Goal: Information Seeking & Learning: Learn about a topic

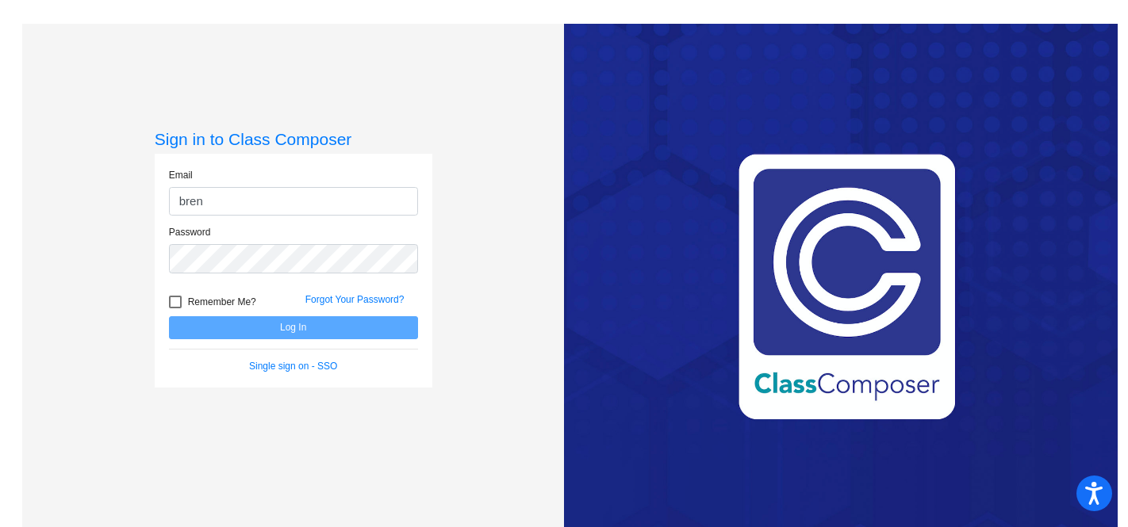
type input "[PERSON_NAME][EMAIL_ADDRESS][PERSON_NAME][DOMAIN_NAME]"
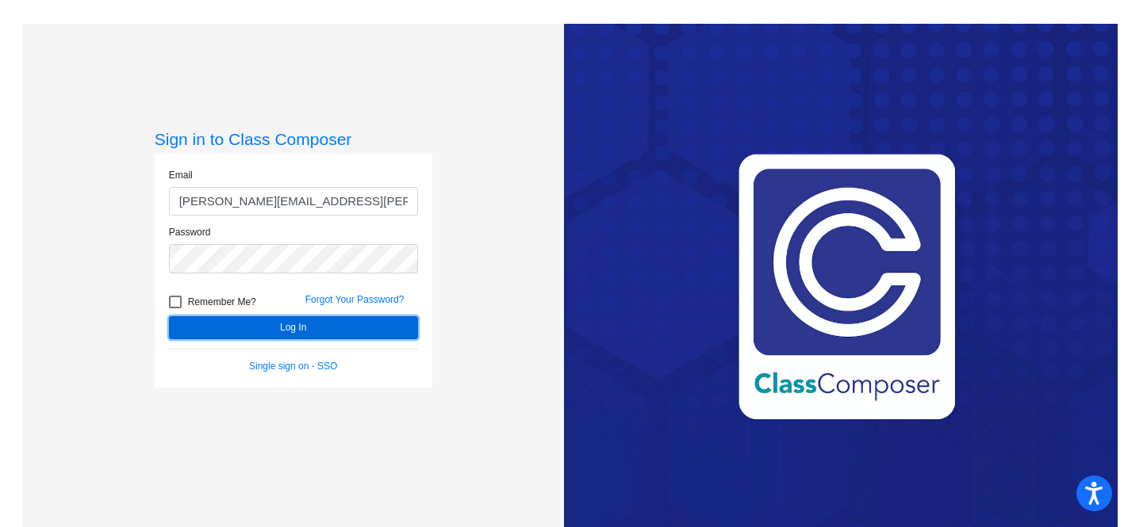
click at [247, 331] on button "Log In" at bounding box center [293, 327] width 249 height 23
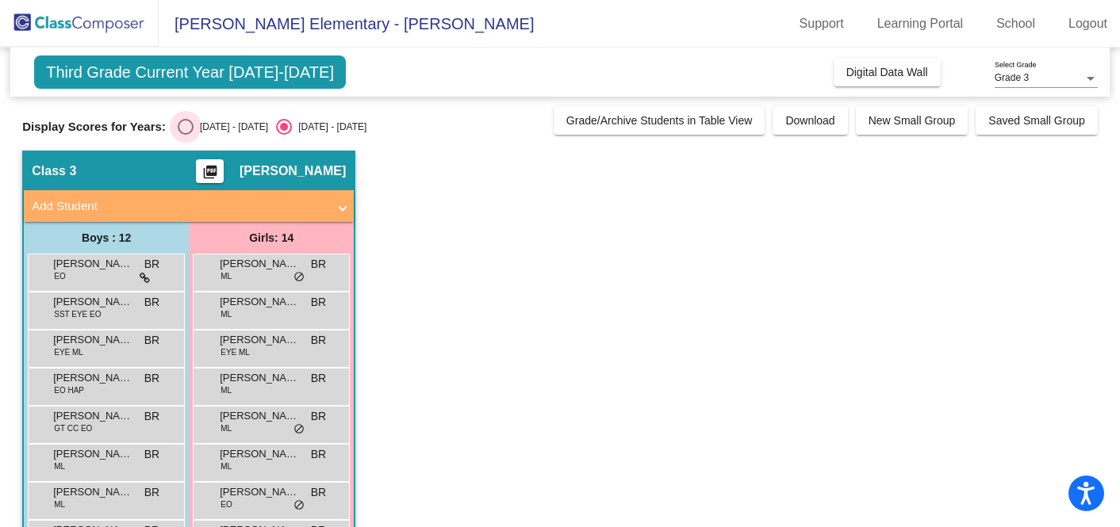
click at [220, 131] on div "[DATE] - [DATE]" at bounding box center [230, 127] width 75 height 14
click at [186, 135] on input "[DATE] - [DATE]" at bounding box center [185, 135] width 1 height 1
radio input "true"
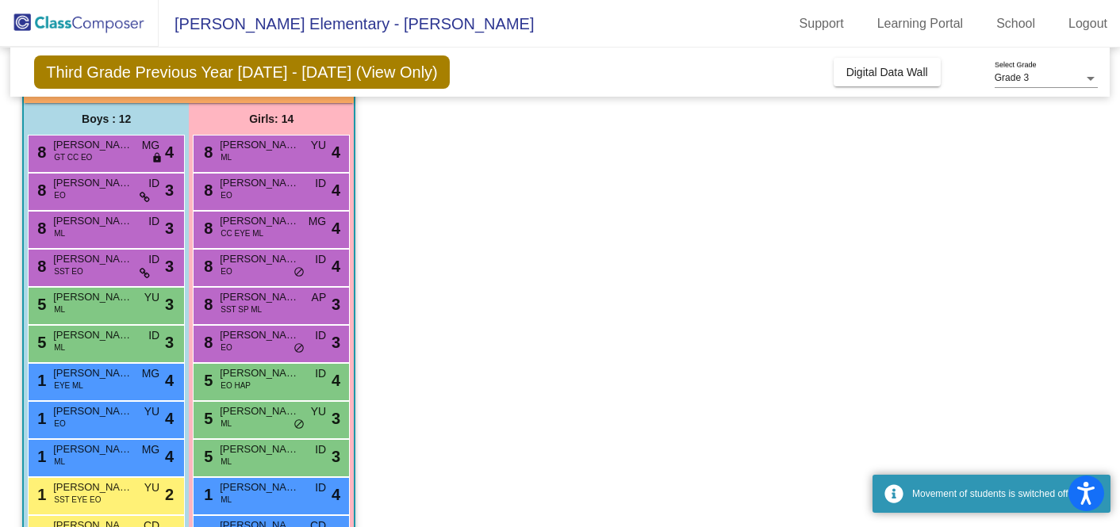
scroll to position [121, 0]
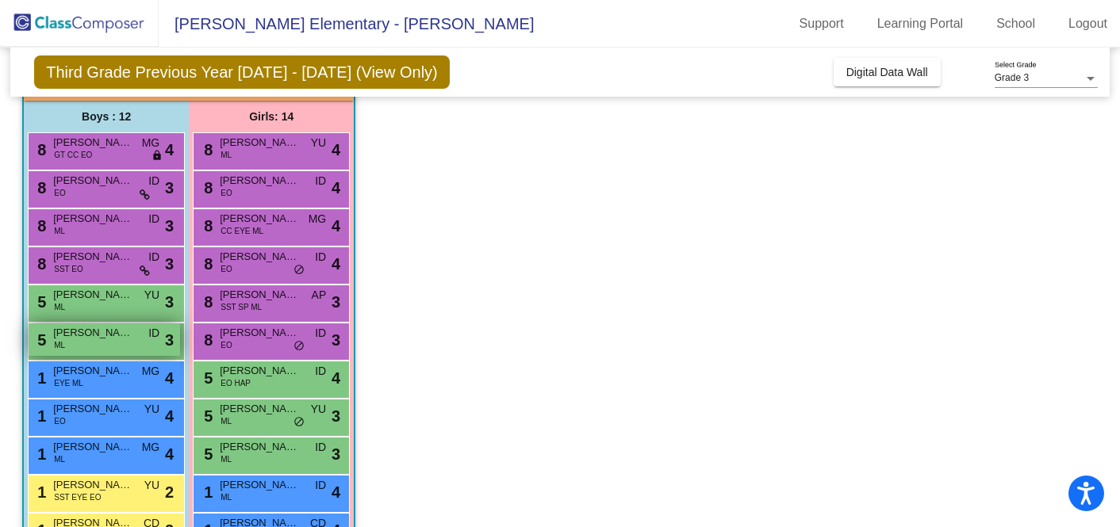
click at [108, 332] on span "[PERSON_NAME]" at bounding box center [92, 333] width 79 height 16
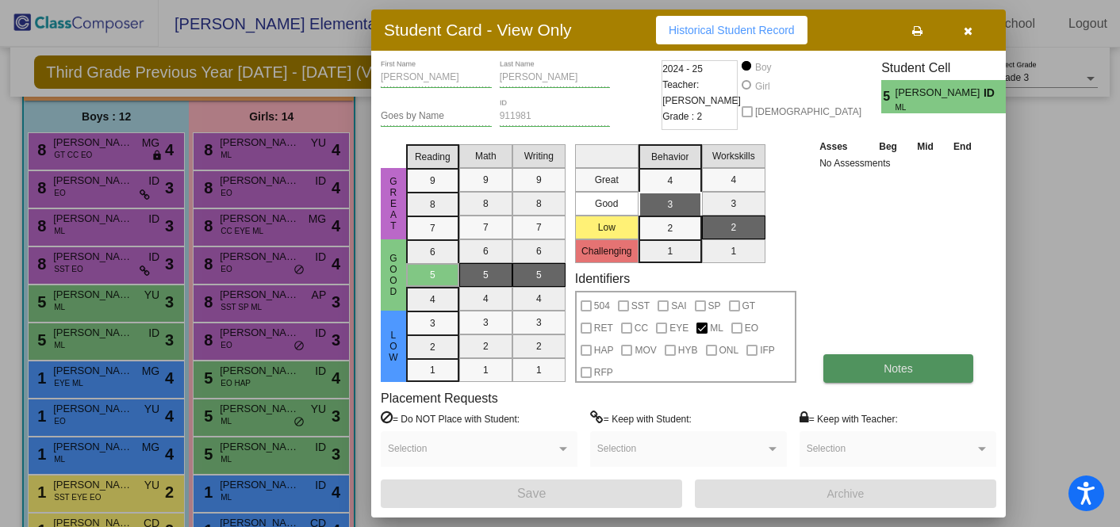
click at [940, 378] on button "Notes" at bounding box center [898, 368] width 150 height 29
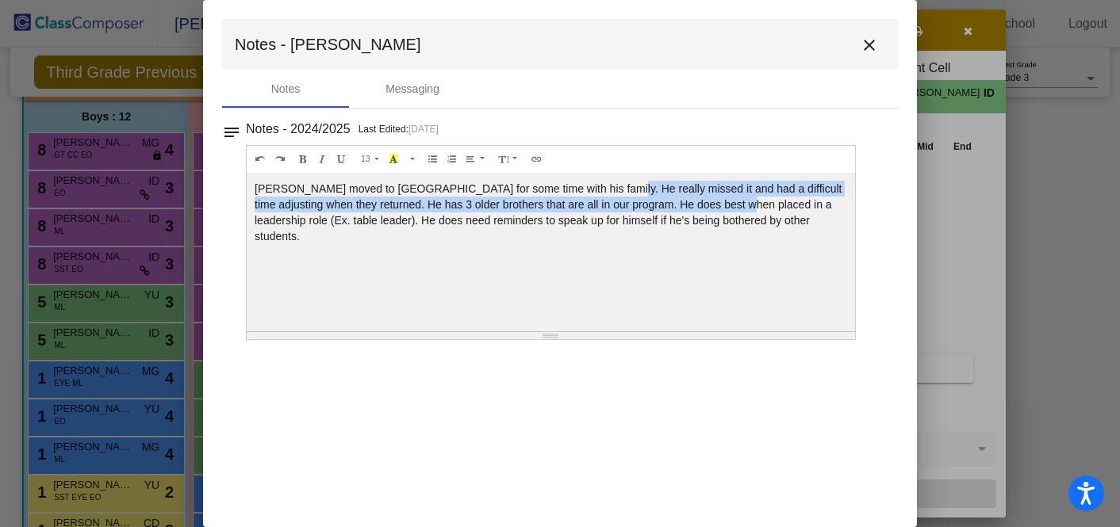
drag, startPoint x: 592, startPoint y: 186, endPoint x: 726, endPoint y: 201, distance: 134.1
click at [726, 201] on div "[PERSON_NAME] moved to [GEOGRAPHIC_DATA] for some time with his family. He real…" at bounding box center [551, 252] width 608 height 159
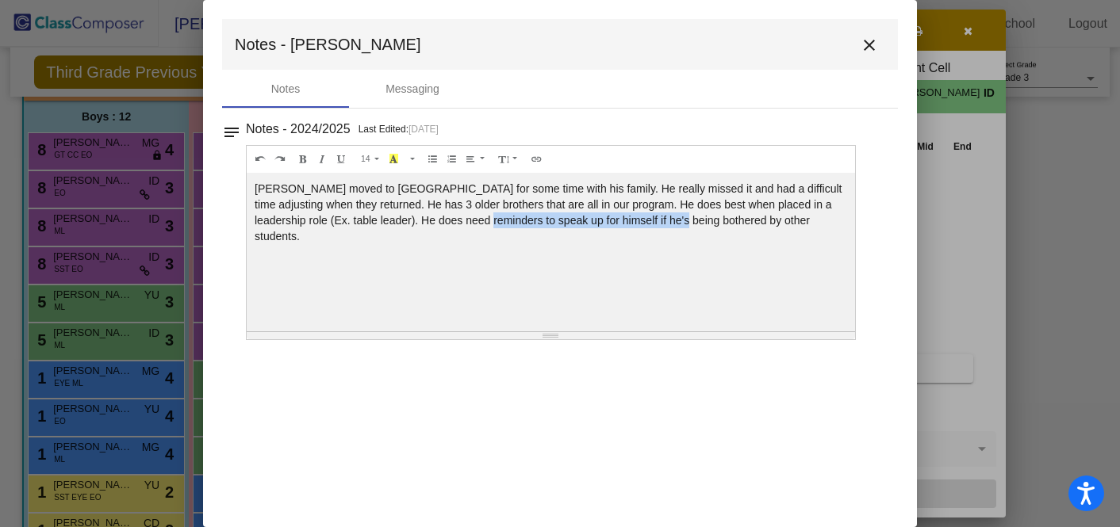
drag, startPoint x: 467, startPoint y: 220, endPoint x: 662, endPoint y: 220, distance: 195.1
click at [662, 220] on div "[PERSON_NAME] moved to [GEOGRAPHIC_DATA] for some time with his family. He real…" at bounding box center [551, 252] width 608 height 159
click at [871, 51] on mat-icon "close" at bounding box center [869, 45] width 19 height 19
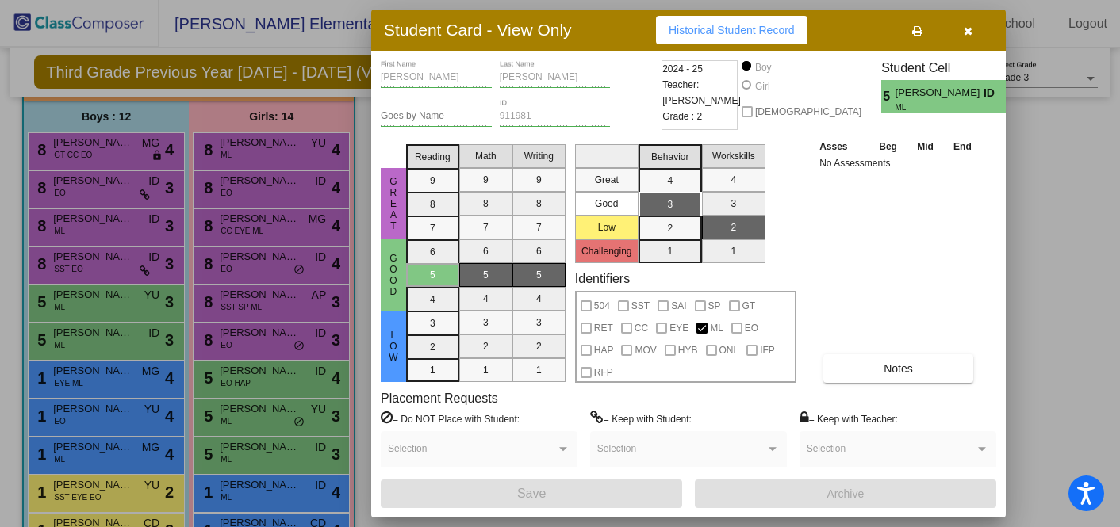
click at [970, 36] on icon "button" at bounding box center [967, 30] width 9 height 11
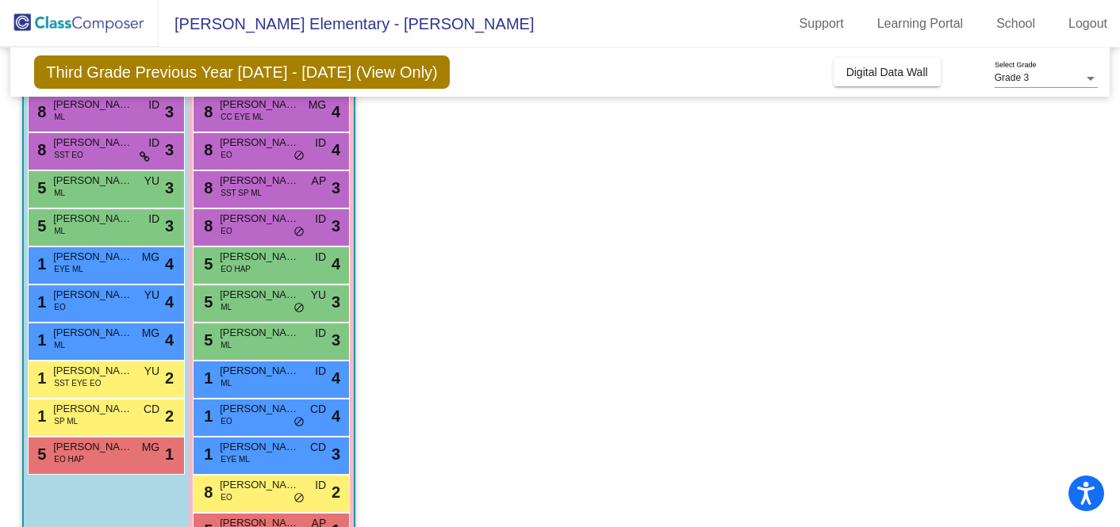
scroll to position [285, 0]
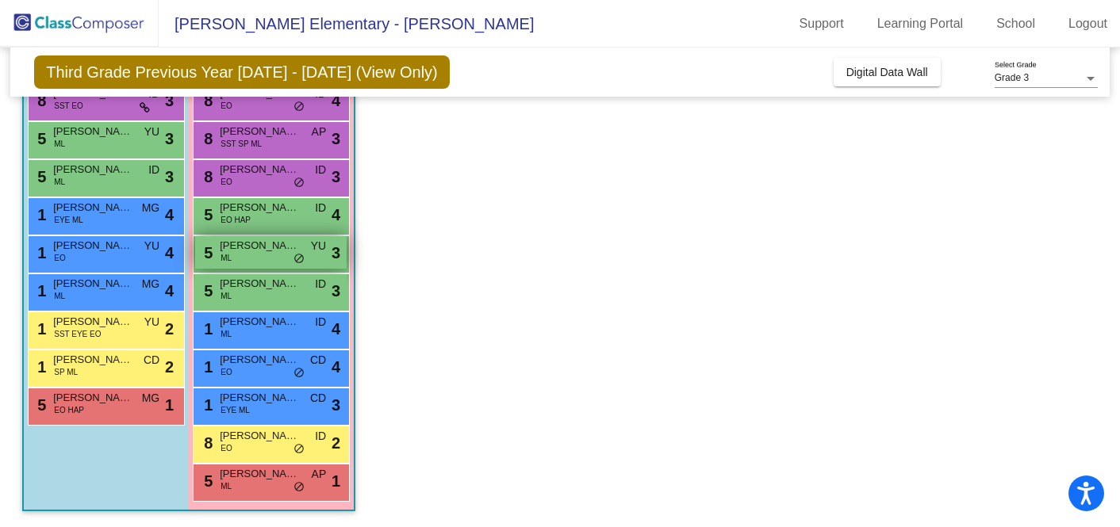
click at [251, 262] on div "5 [PERSON_NAME] [PERSON_NAME] YU lock do_not_disturb_alt 3" at bounding box center [270, 252] width 151 height 33
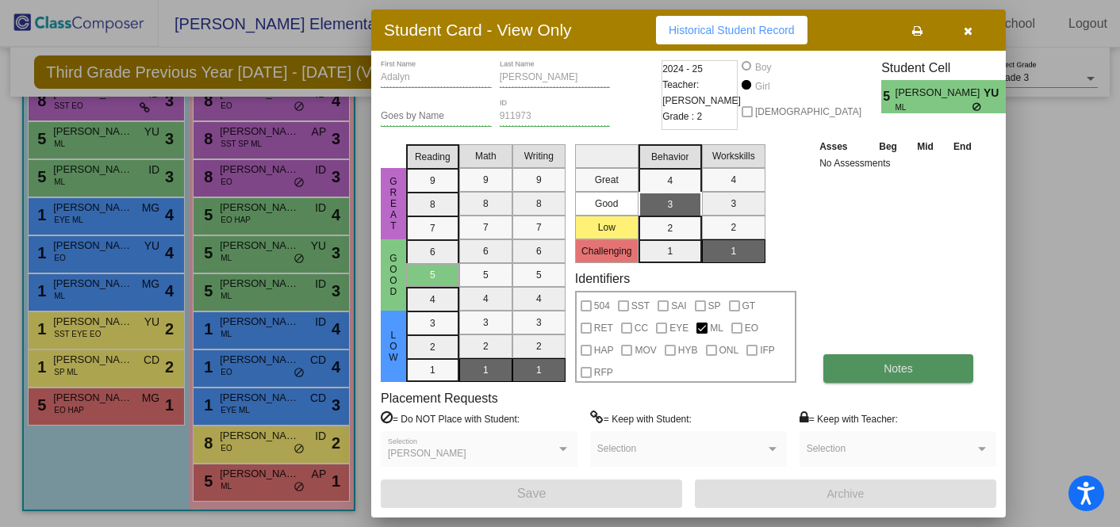
click at [867, 358] on button "Notes" at bounding box center [898, 368] width 150 height 29
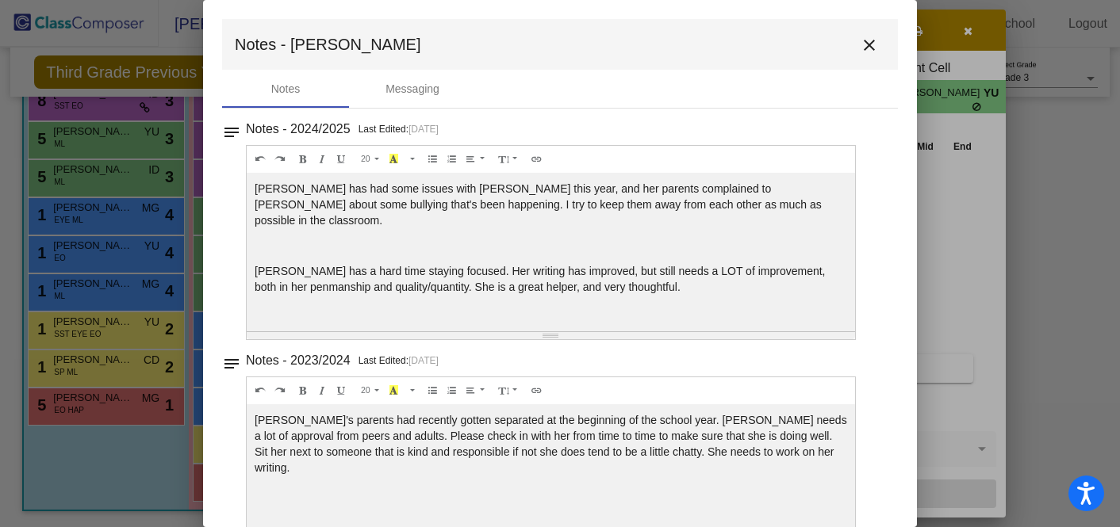
scroll to position [16, 0]
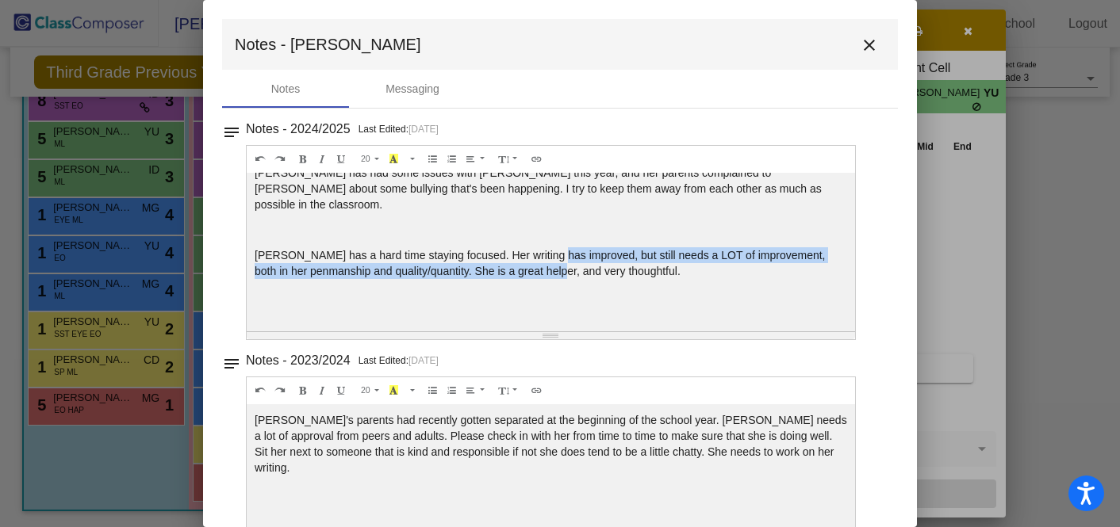
drag, startPoint x: 553, startPoint y: 243, endPoint x: 548, endPoint y: 253, distance: 11.4
click at [548, 253] on p "[PERSON_NAME] has a hard time staying focused. Her writing has improved, but st…" at bounding box center [551, 263] width 592 height 32
click at [860, 47] on mat-icon "close" at bounding box center [869, 45] width 19 height 19
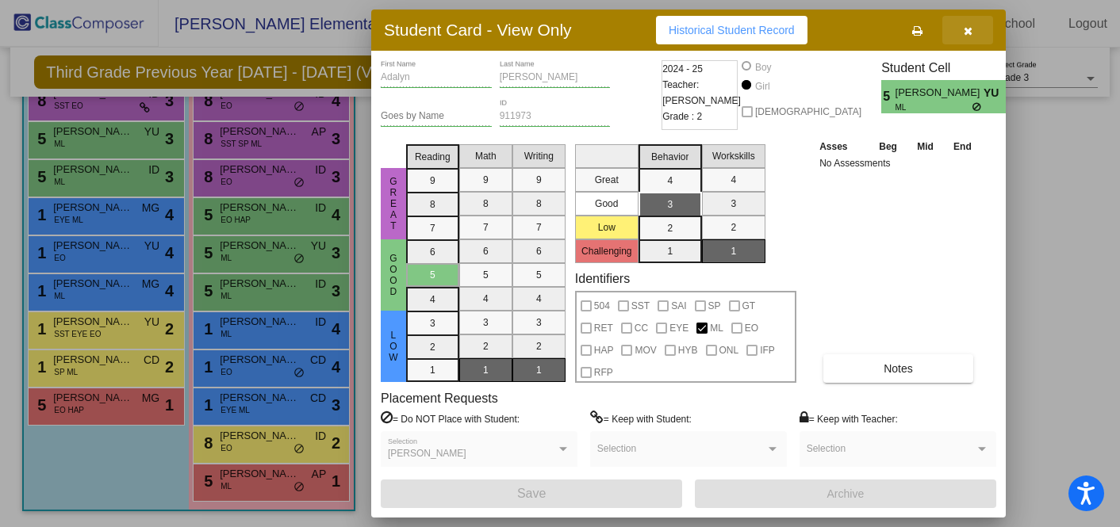
click at [967, 27] on icon "button" at bounding box center [967, 30] width 9 height 11
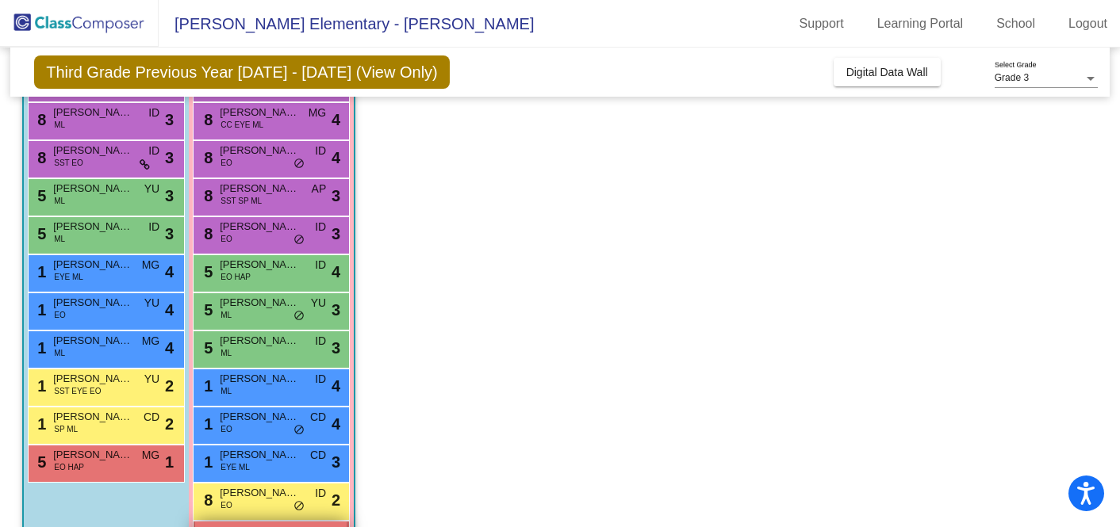
scroll to position [221, 0]
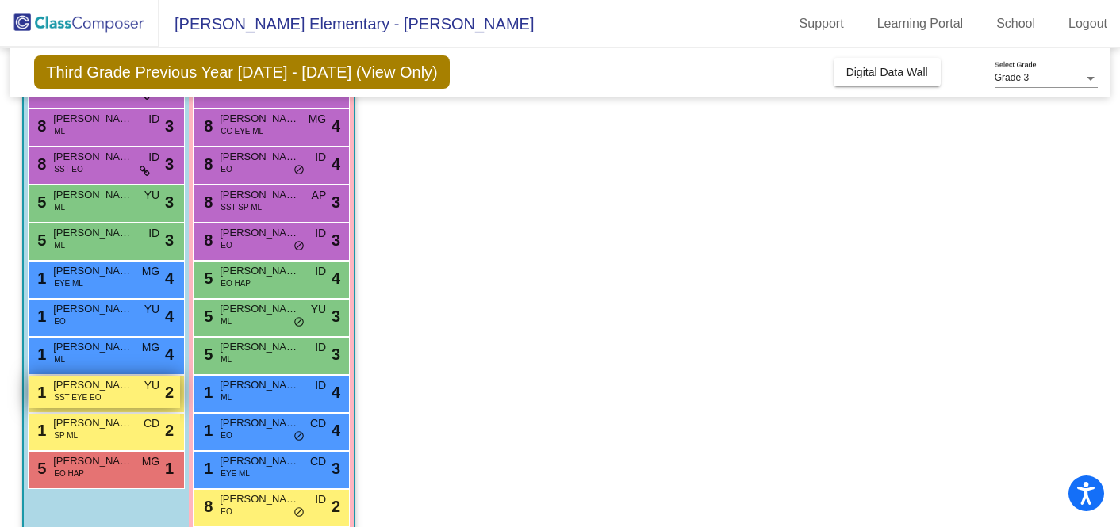
click at [98, 398] on div "1 [PERSON_NAME] ([PERSON_NAME]) [PERSON_NAME] SST EYE [PERSON_NAME] lock do_not…" at bounding box center [104, 392] width 151 height 33
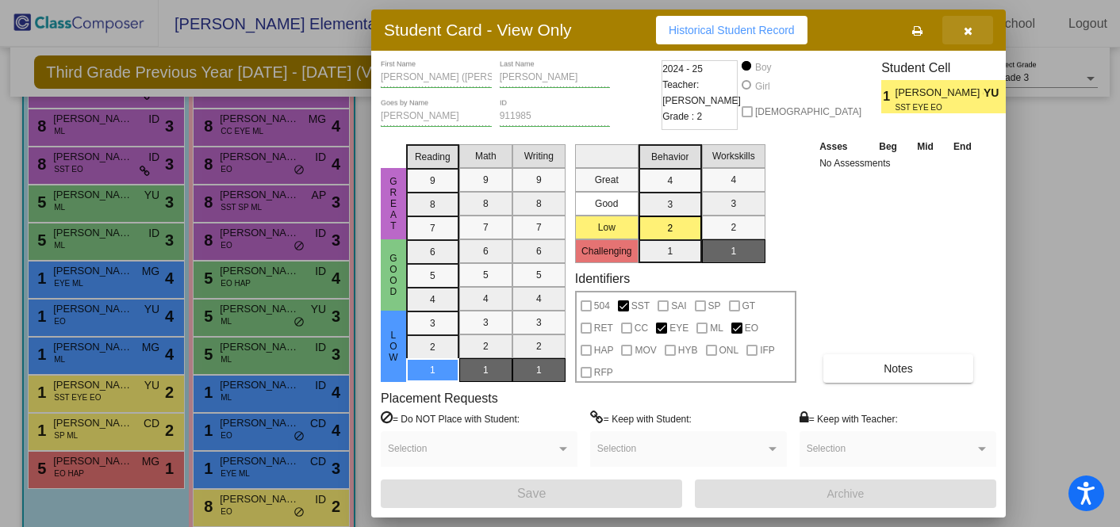
click at [969, 33] on icon "button" at bounding box center [967, 30] width 9 height 11
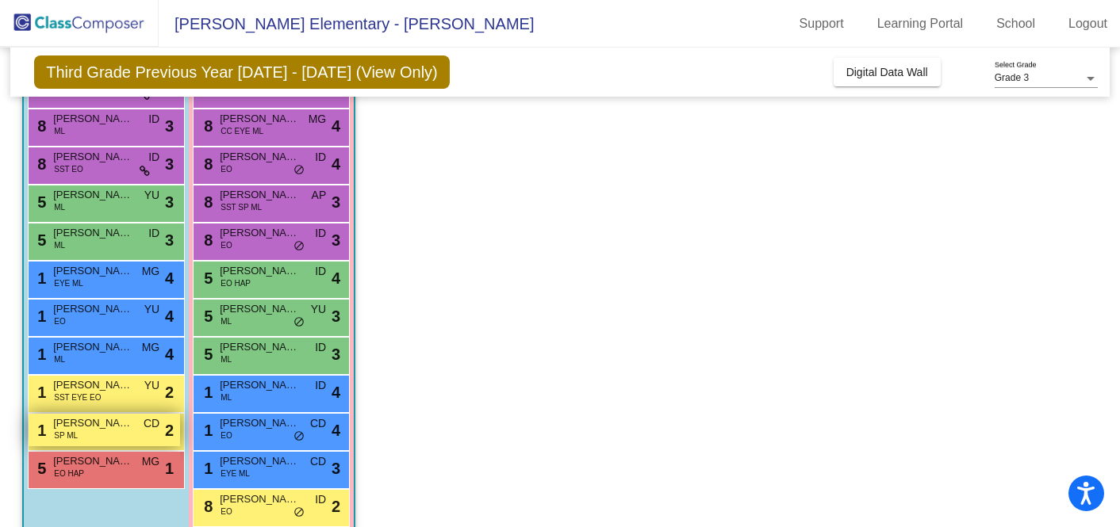
click at [90, 426] on span "[PERSON_NAME] De La [PERSON_NAME]" at bounding box center [92, 423] width 79 height 16
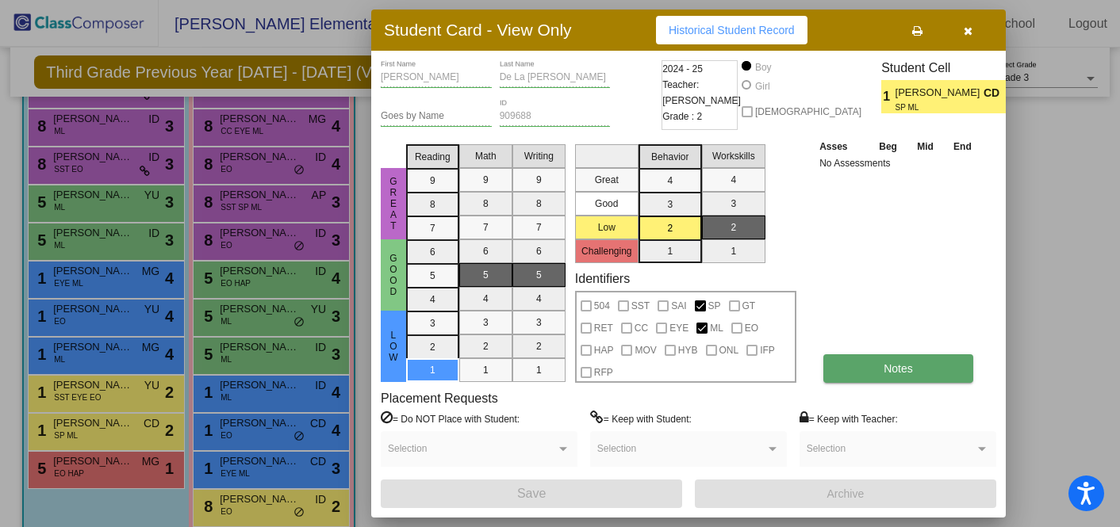
click at [871, 366] on button "Notes" at bounding box center [898, 368] width 150 height 29
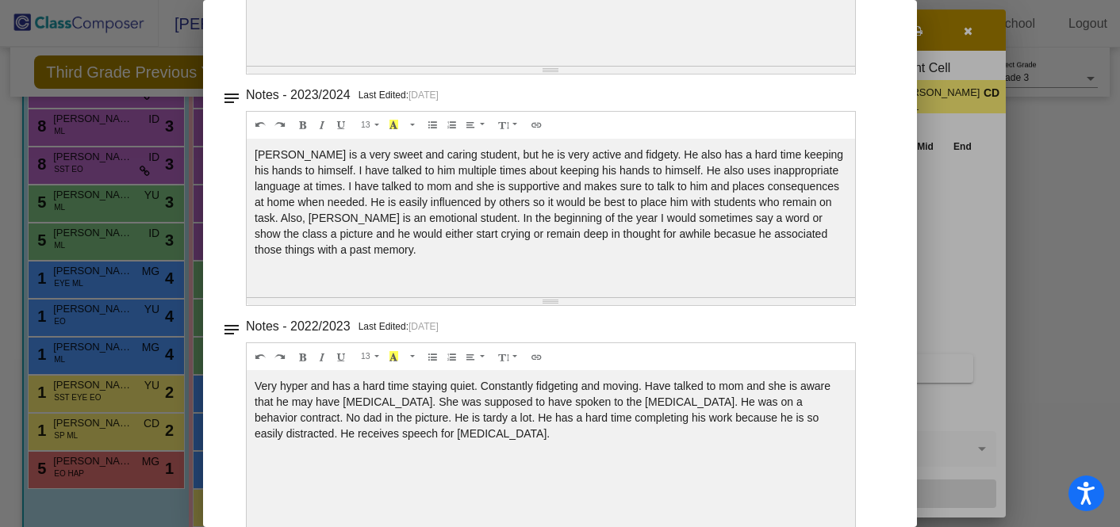
scroll to position [297, 0]
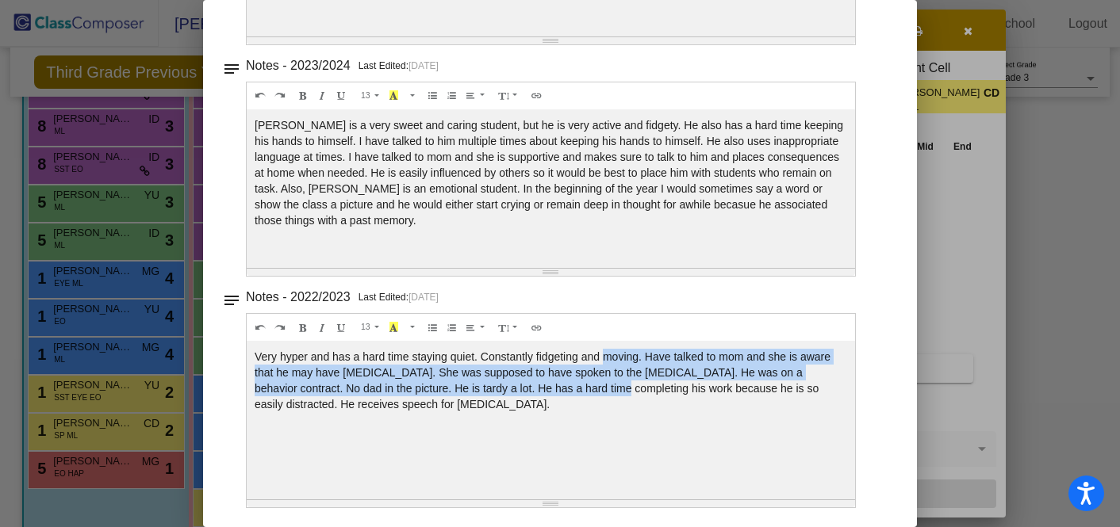
drag, startPoint x: 607, startPoint y: 357, endPoint x: 589, endPoint y: 386, distance: 34.5
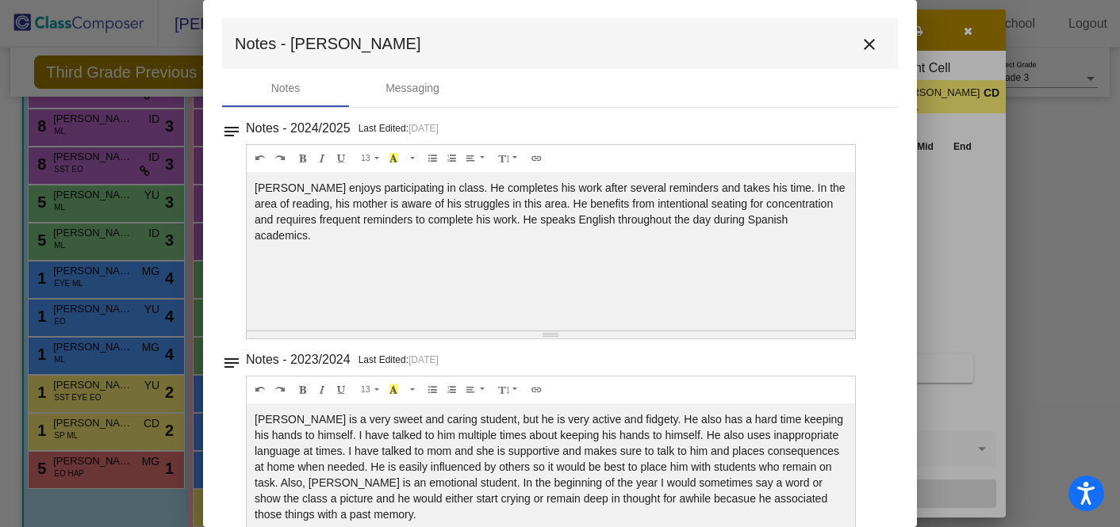
scroll to position [0, 0]
click at [853, 48] on button "close" at bounding box center [869, 45] width 32 height 32
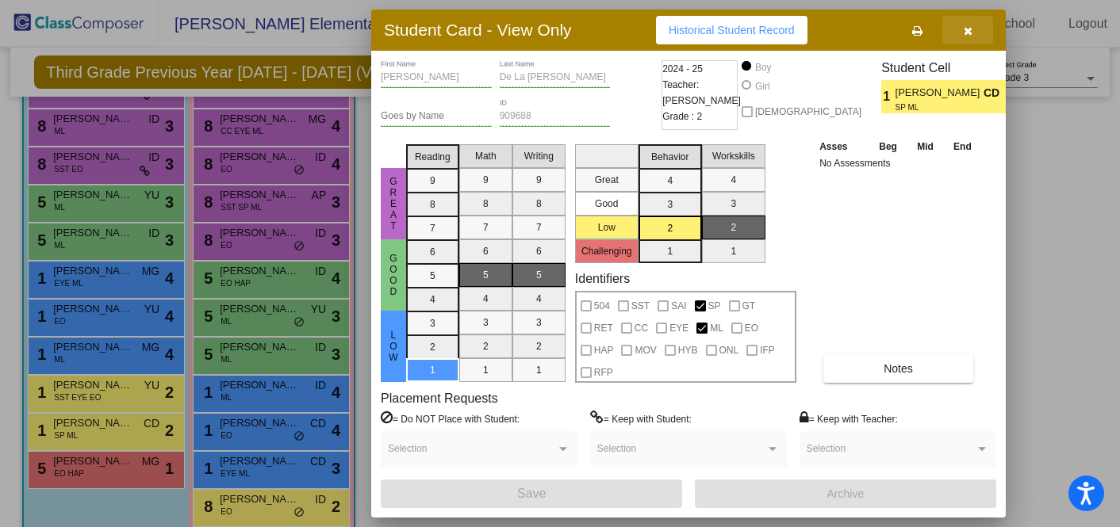
click at [974, 29] on button "button" at bounding box center [967, 30] width 51 height 29
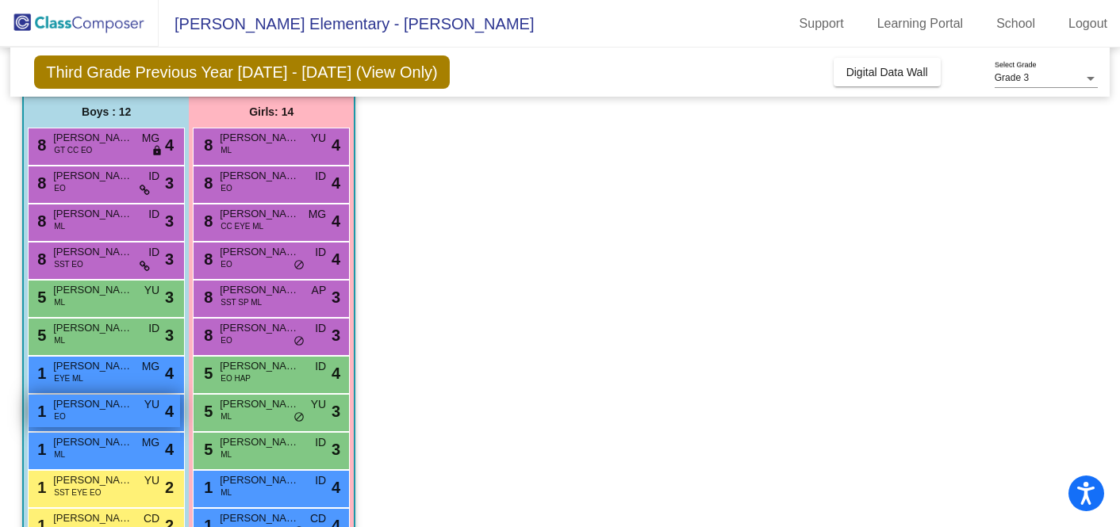
scroll to position [116, 0]
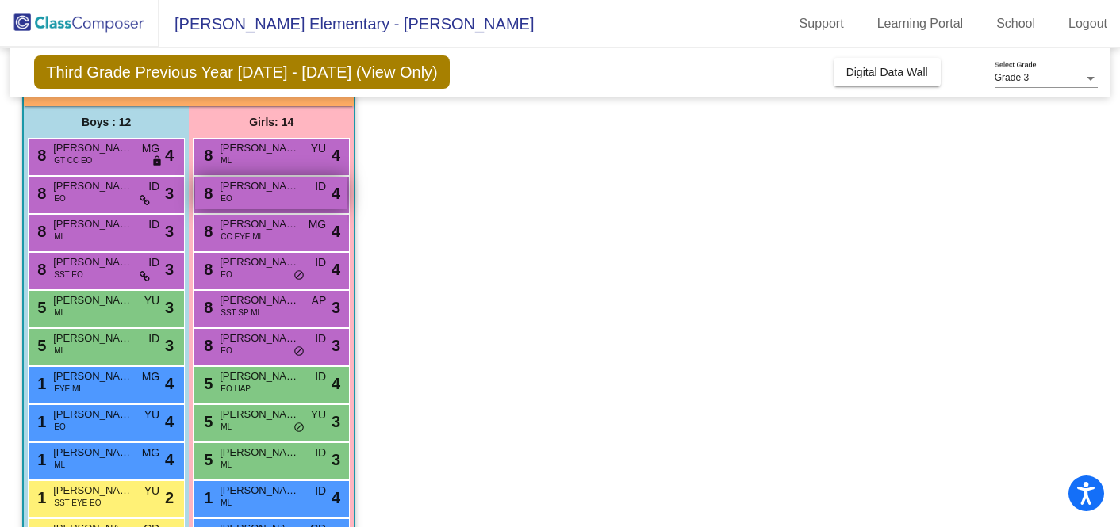
click at [258, 193] on span "[PERSON_NAME]" at bounding box center [259, 186] width 79 height 16
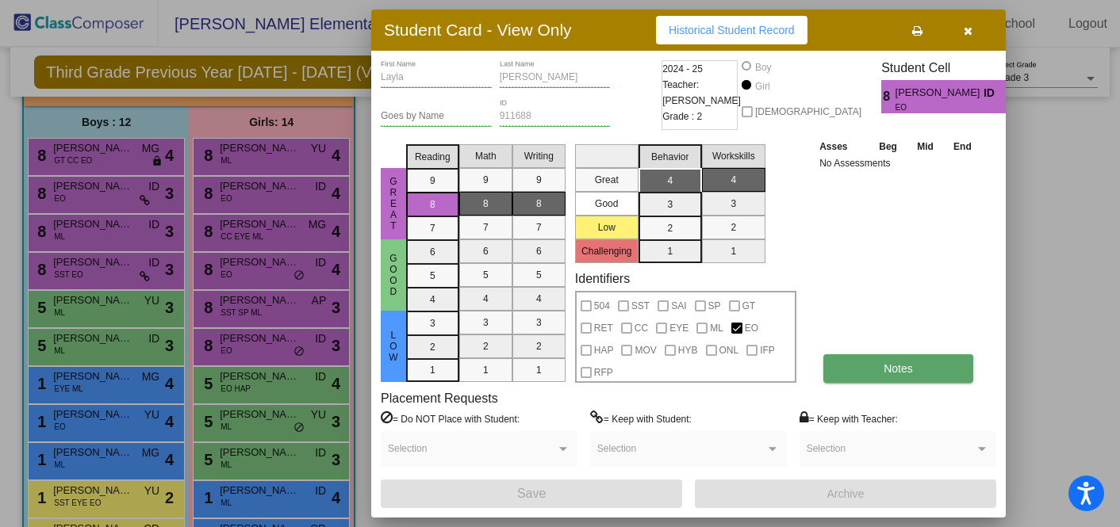
click at [952, 367] on button "Notes" at bounding box center [898, 368] width 150 height 29
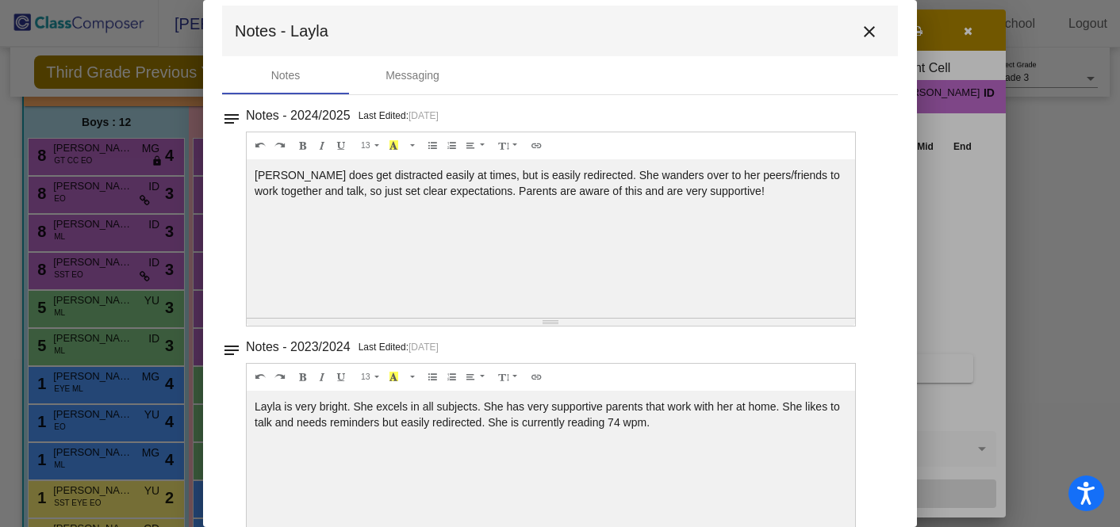
scroll to position [0, 0]
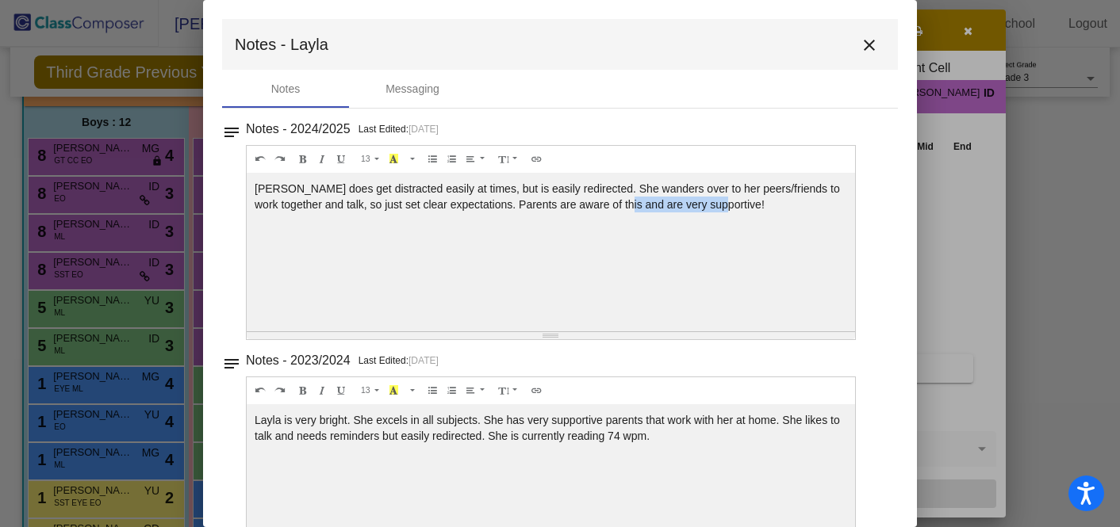
drag, startPoint x: 650, startPoint y: 201, endPoint x: 751, endPoint y: 203, distance: 100.7
click at [751, 203] on div "[PERSON_NAME] does get distracted easily at times, but is easily redirected. Sh…" at bounding box center [551, 252] width 608 height 159
click at [860, 38] on mat-icon "close" at bounding box center [869, 45] width 19 height 19
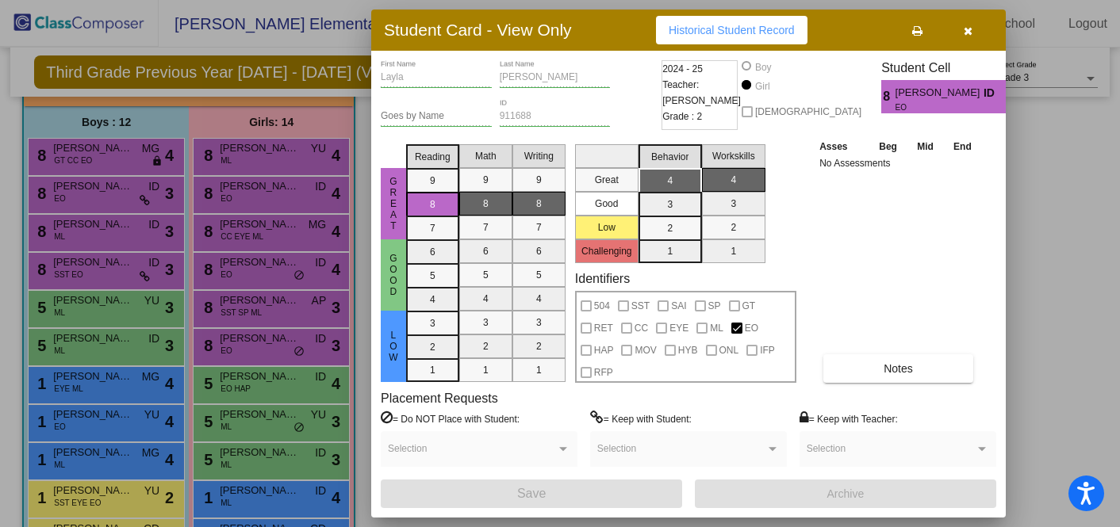
click at [967, 29] on icon "button" at bounding box center [967, 30] width 9 height 11
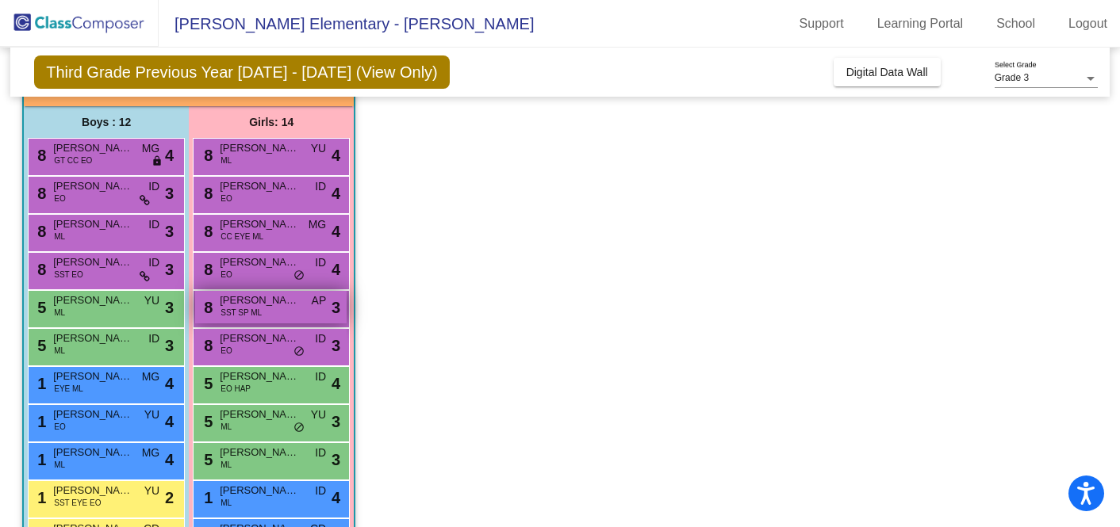
click at [265, 312] on div "8 [PERSON_NAME] SST SP ML AP lock do_not_disturb_alt 3" at bounding box center [270, 307] width 151 height 33
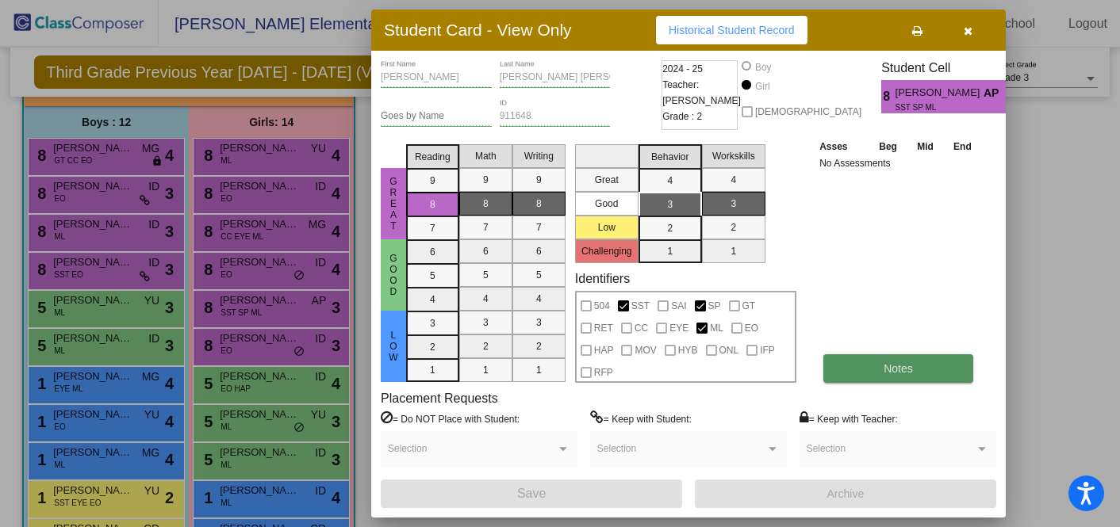
click at [848, 358] on button "Notes" at bounding box center [898, 368] width 150 height 29
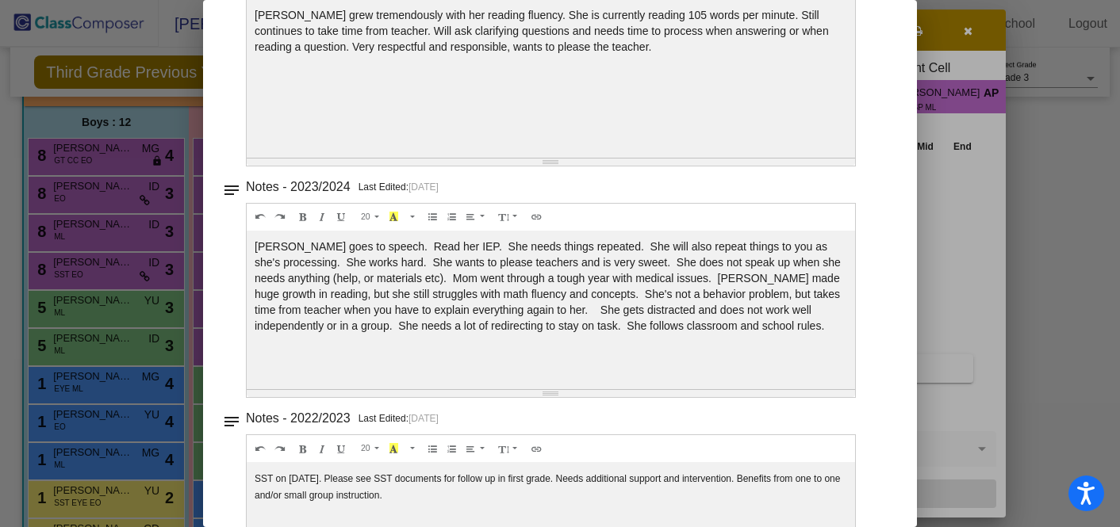
scroll to position [297, 0]
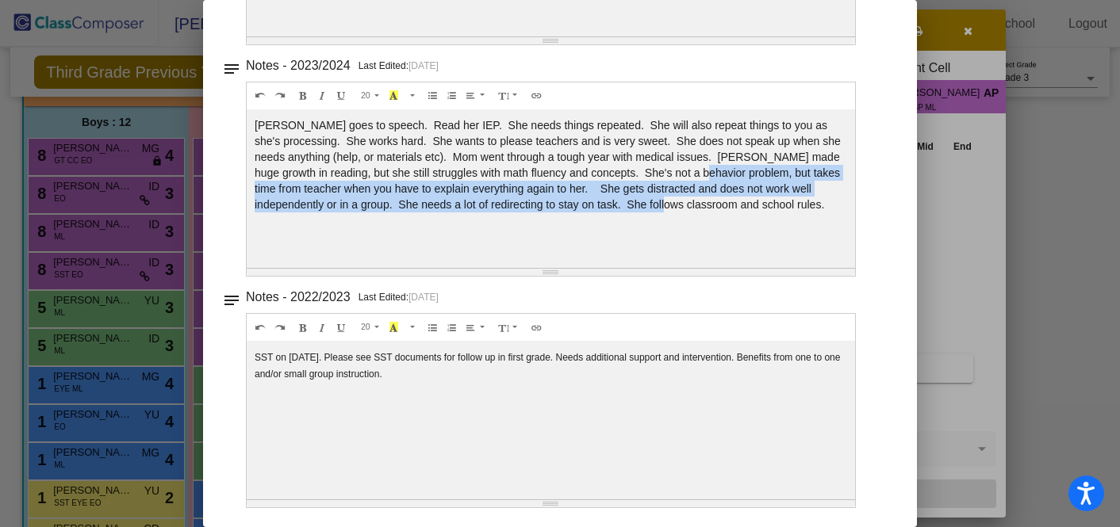
drag, startPoint x: 760, startPoint y: 170, endPoint x: 745, endPoint y: 209, distance: 41.7
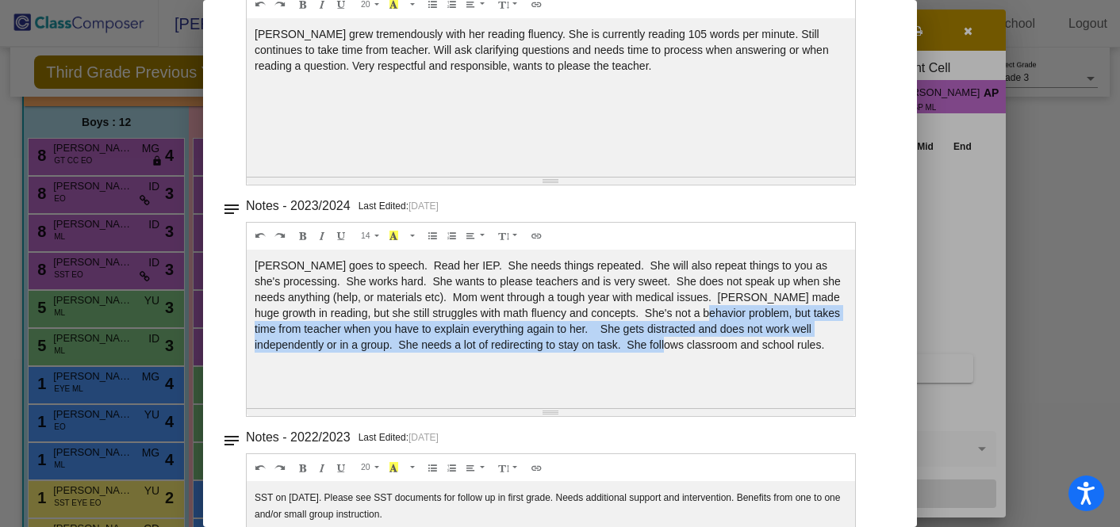
scroll to position [0, 0]
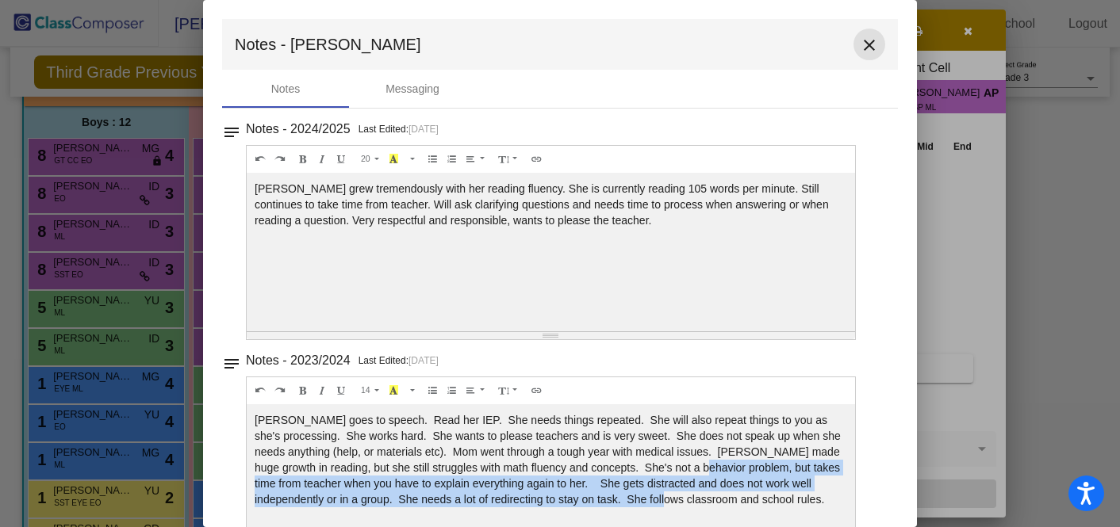
click at [863, 41] on mat-icon "close" at bounding box center [869, 45] width 19 height 19
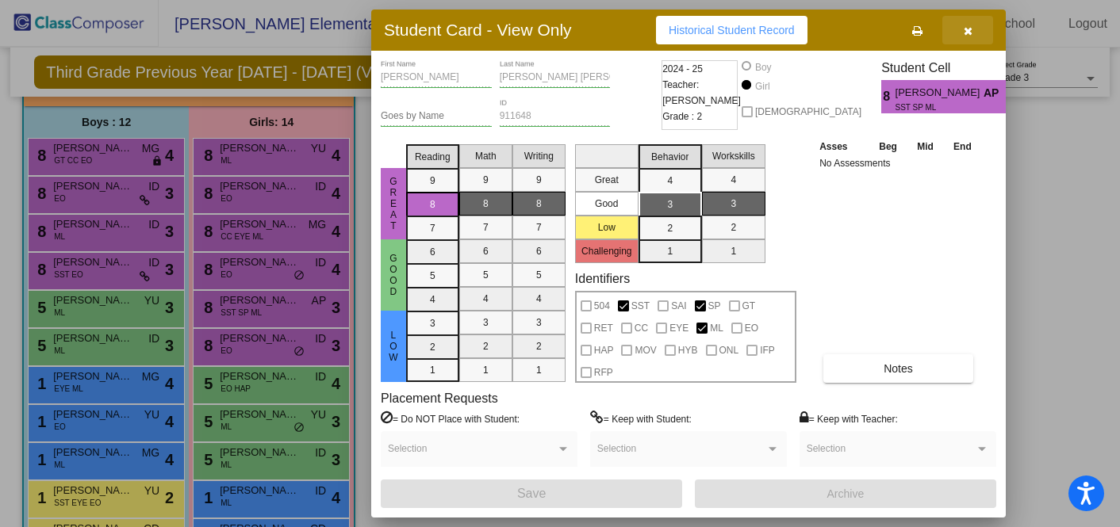
click at [971, 40] on button "button" at bounding box center [967, 30] width 51 height 29
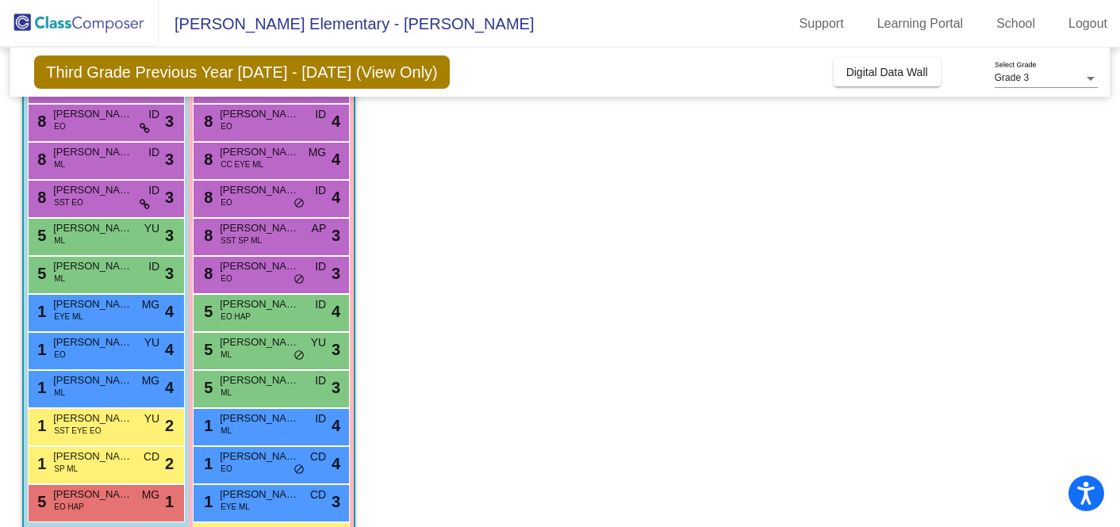
scroll to position [193, 0]
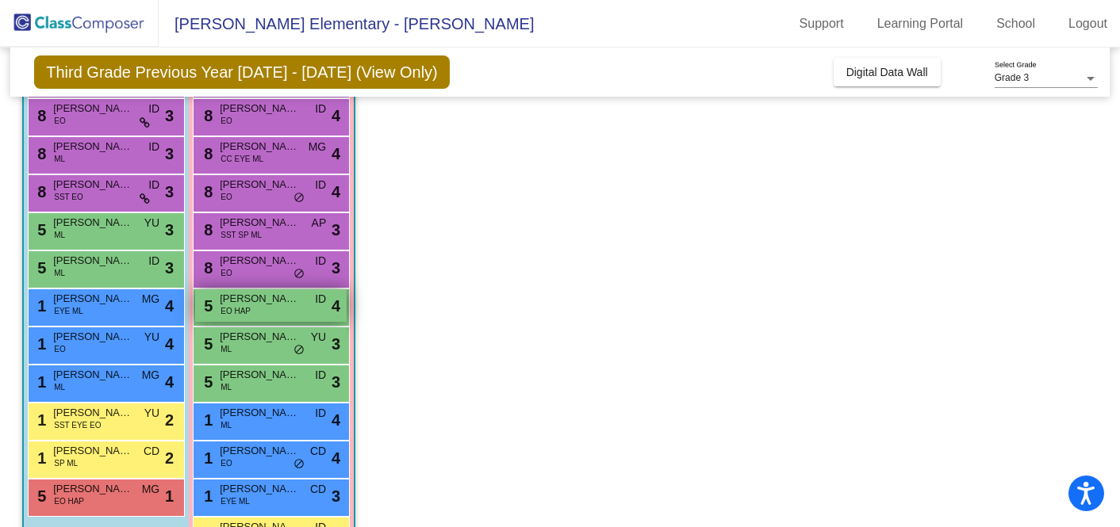
click at [265, 293] on span "[PERSON_NAME]" at bounding box center [259, 299] width 79 height 16
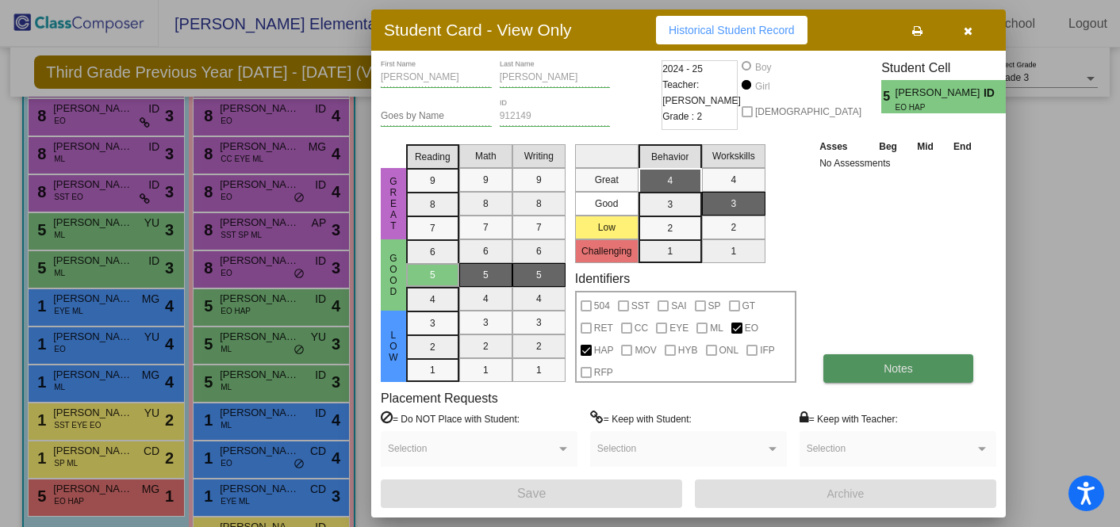
click at [873, 362] on button "Notes" at bounding box center [898, 368] width 150 height 29
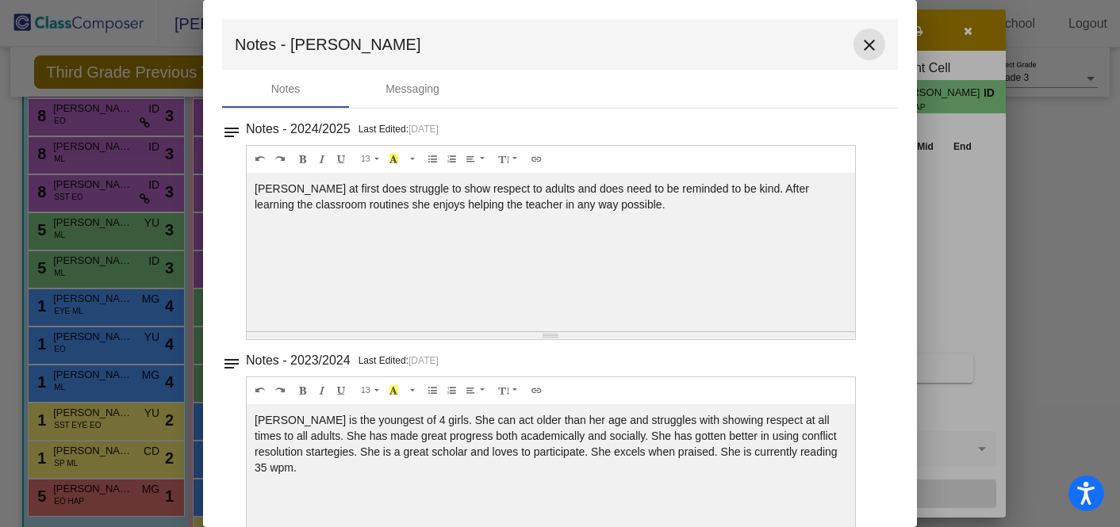
click at [861, 44] on mat-icon "close" at bounding box center [869, 45] width 19 height 19
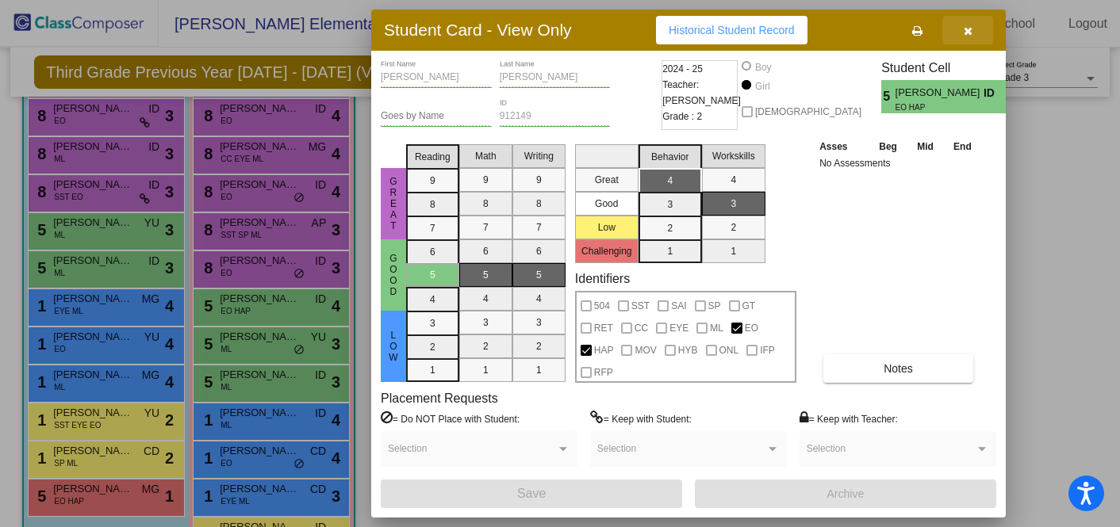
click at [967, 36] on button "button" at bounding box center [967, 30] width 51 height 29
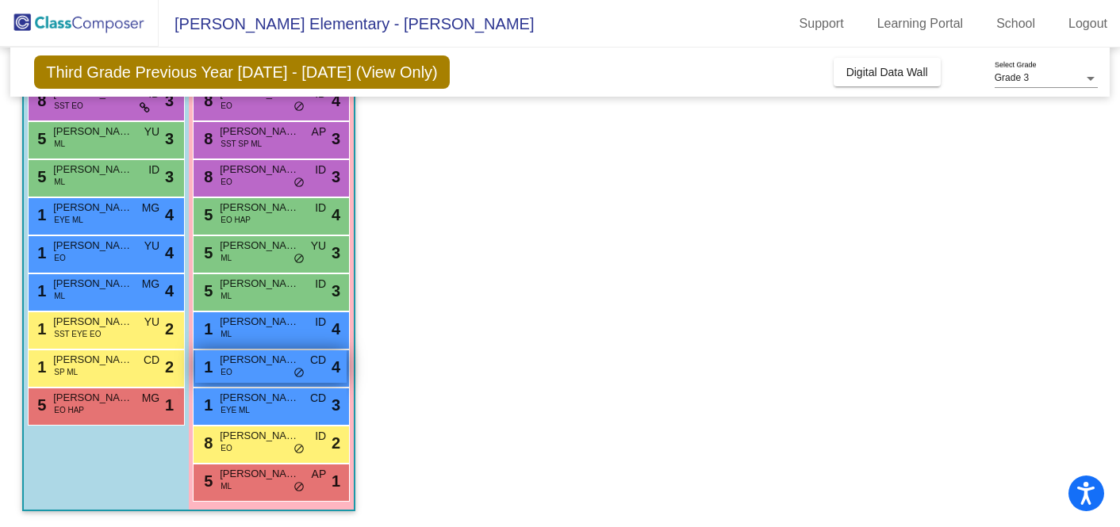
scroll to position [0, 0]
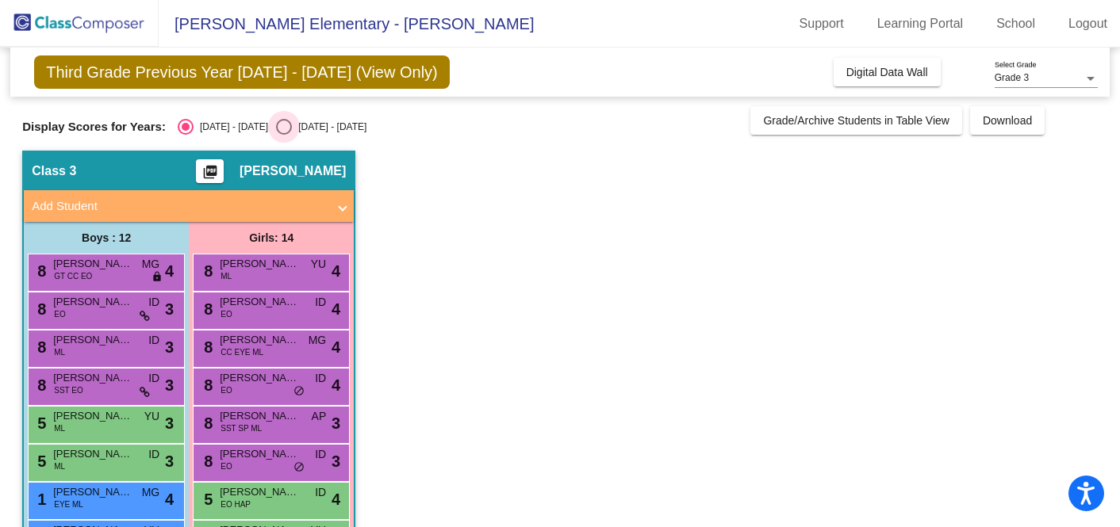
click at [302, 129] on div "[DATE] - [DATE]" at bounding box center [329, 127] width 75 height 14
click at [284, 135] on input "[DATE] - [DATE]" at bounding box center [283, 135] width 1 height 1
radio input "true"
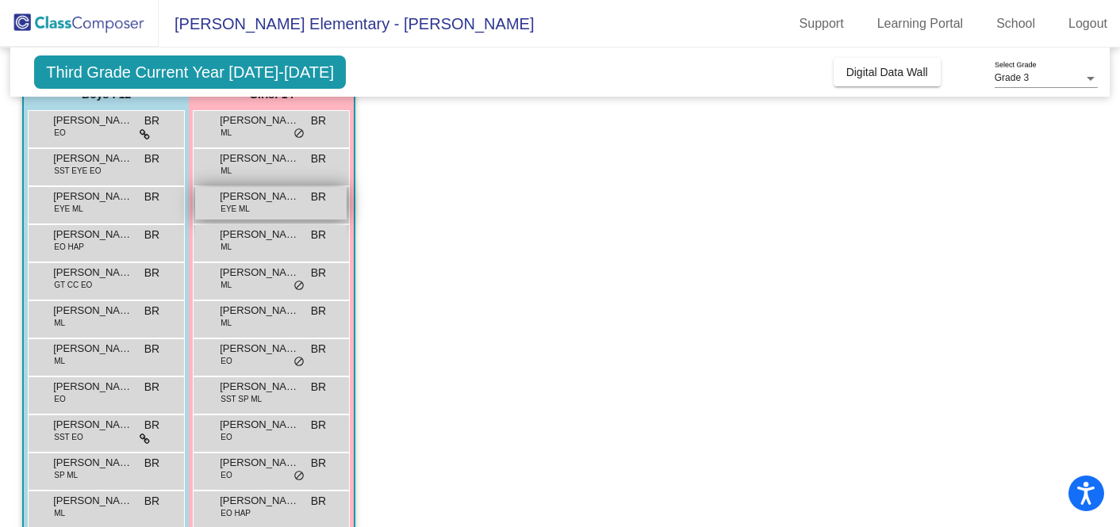
scroll to position [145, 0]
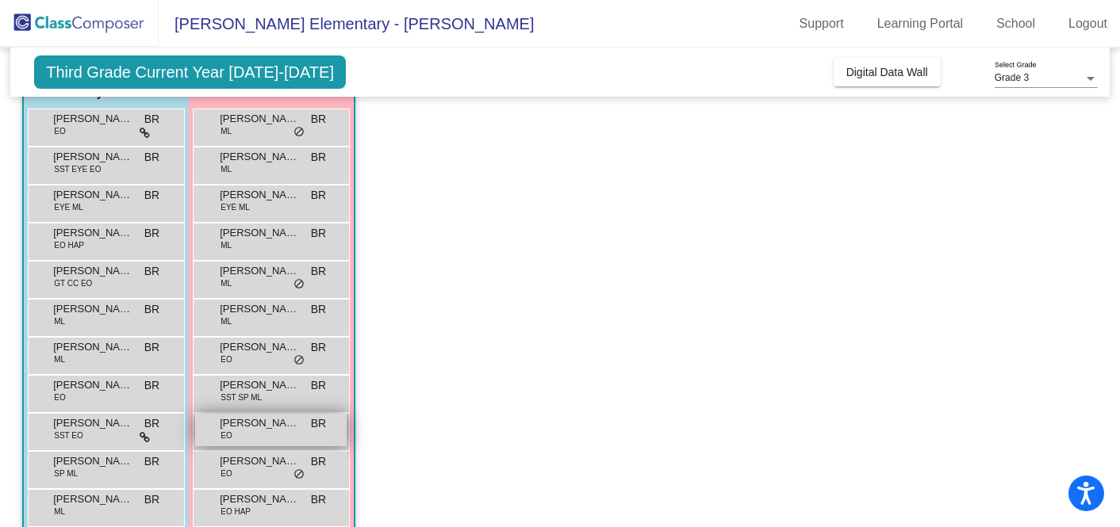
click at [243, 433] on div "[PERSON_NAME] EO BR lock do_not_disturb_alt" at bounding box center [270, 430] width 151 height 33
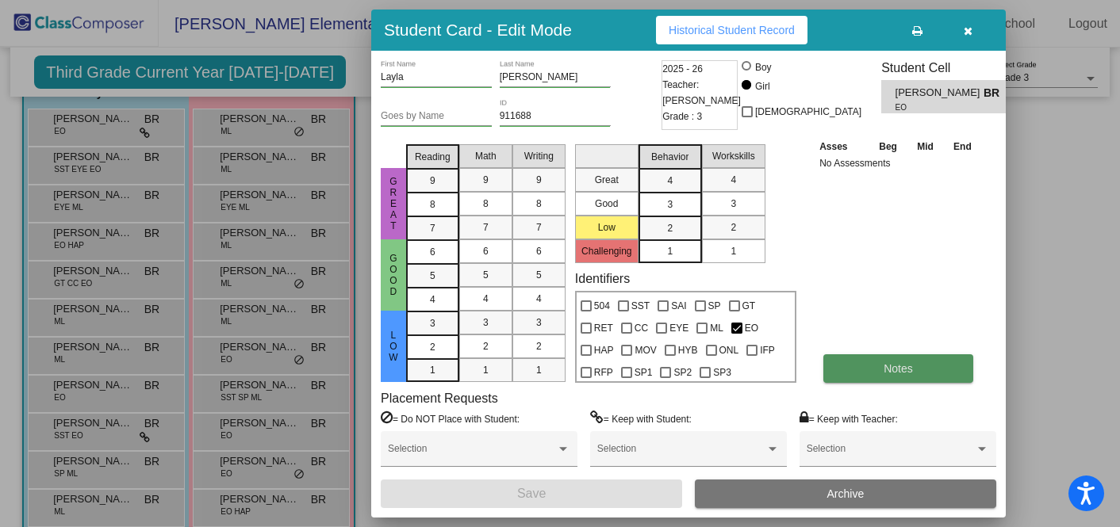
click at [880, 373] on button "Notes" at bounding box center [898, 368] width 150 height 29
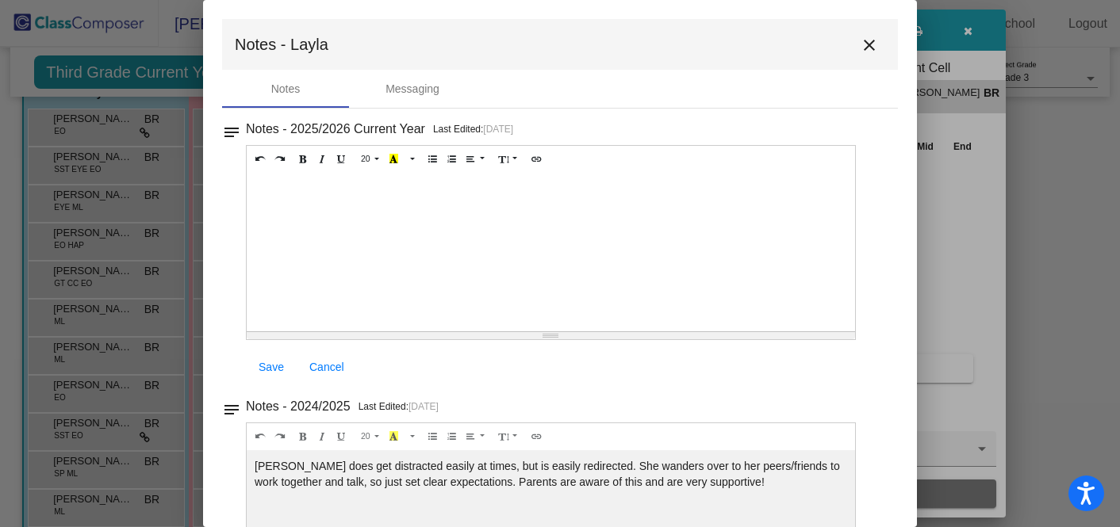
click at [607, 206] on div at bounding box center [551, 252] width 608 height 159
click at [343, 192] on div "[PERSON_NAME] is her dad." at bounding box center [551, 252] width 608 height 159
click at [283, 372] on span "Save" at bounding box center [270, 367] width 25 height 13
click at [860, 43] on mat-icon "close" at bounding box center [869, 45] width 19 height 19
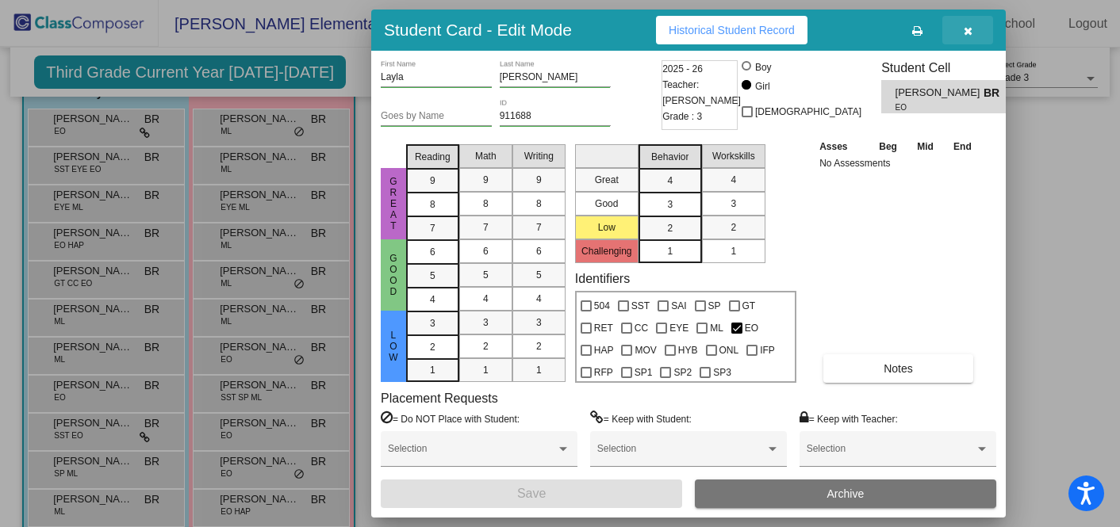
click at [970, 31] on icon "button" at bounding box center [967, 30] width 9 height 11
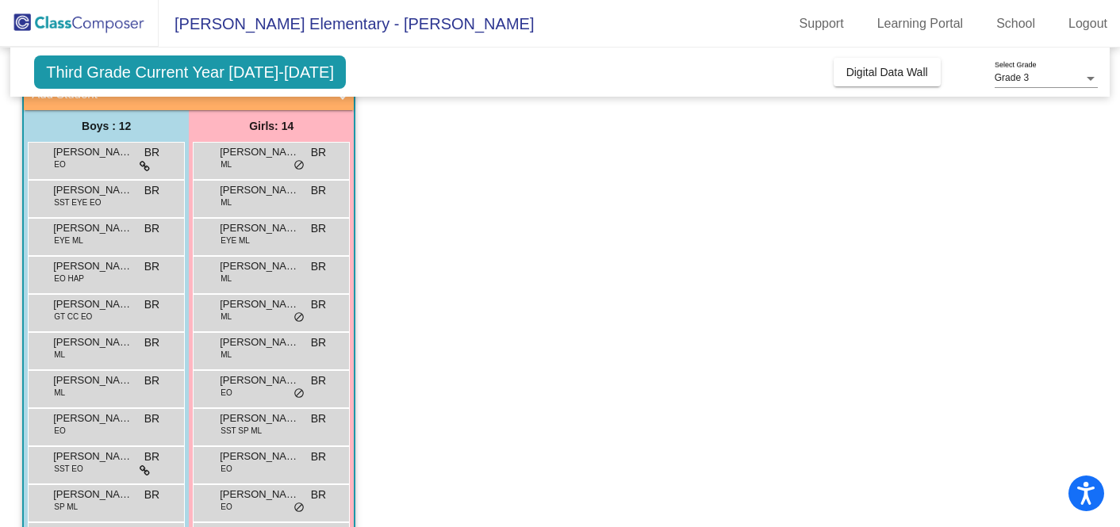
scroll to position [0, 0]
